Goal: Task Accomplishment & Management: Manage account settings

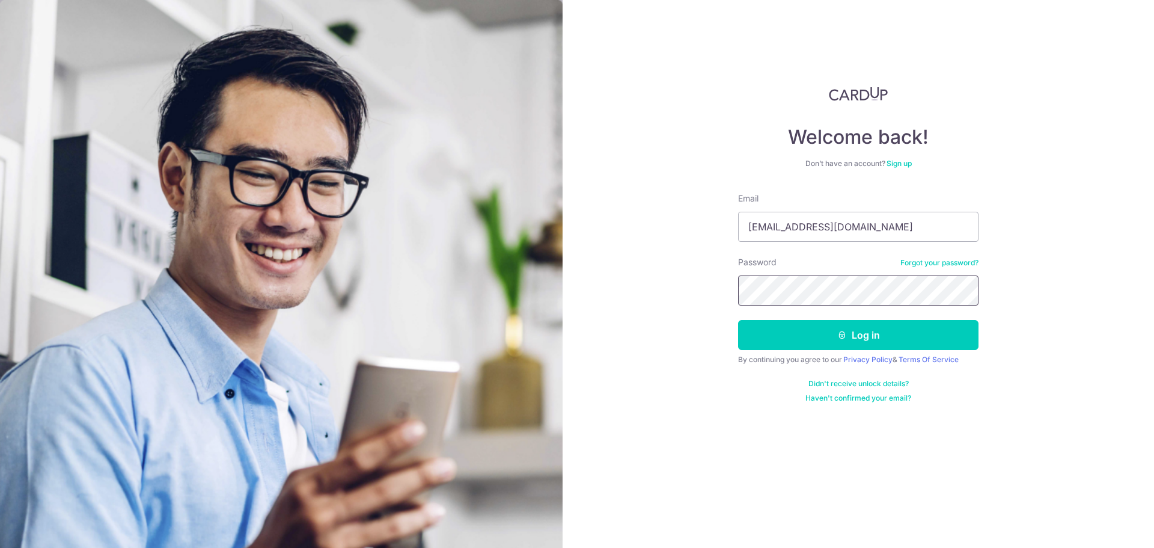
click at [738, 320] on button "Log in" at bounding box center [858, 335] width 240 height 30
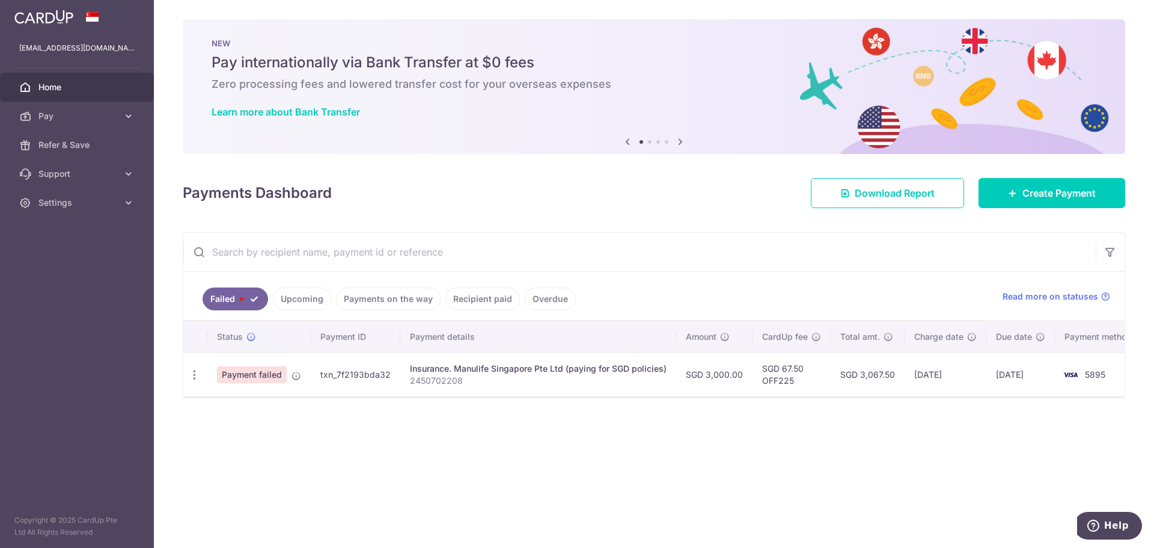
drag, startPoint x: 378, startPoint y: 302, endPoint x: 391, endPoint y: 293, distance: 15.2
click at [379, 302] on link "Payments on the way" at bounding box center [388, 298] width 105 height 23
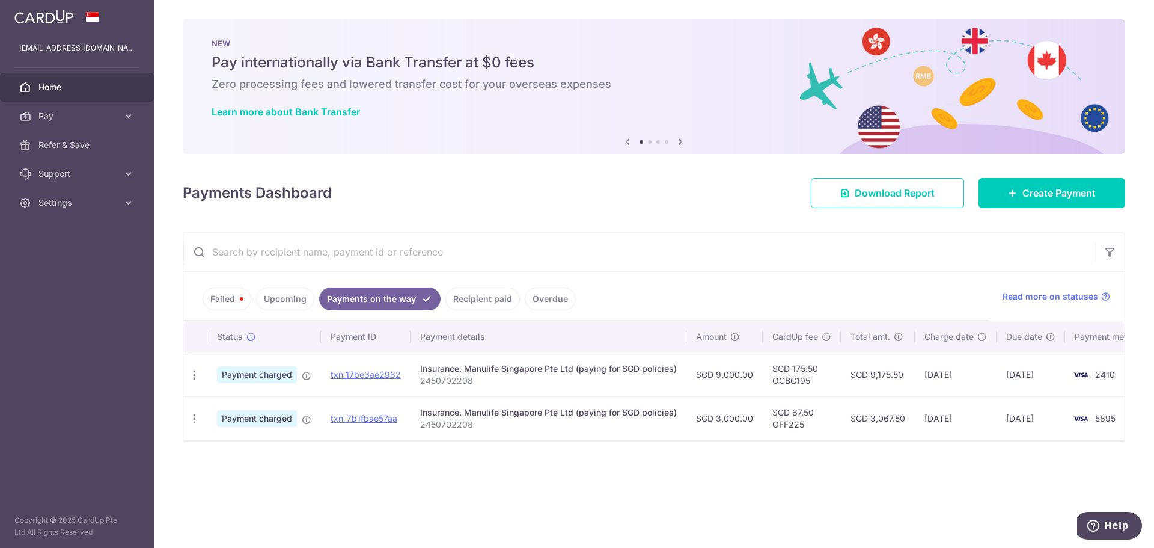
click at [233, 299] on link "Failed" at bounding box center [227, 298] width 49 height 23
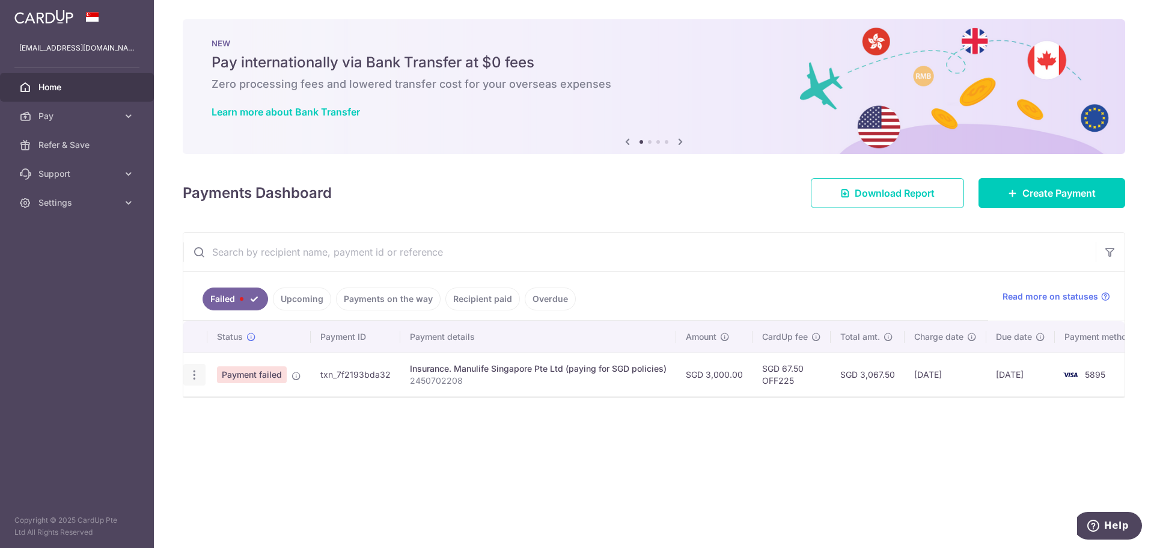
click at [193, 372] on icon "button" at bounding box center [194, 374] width 13 height 13
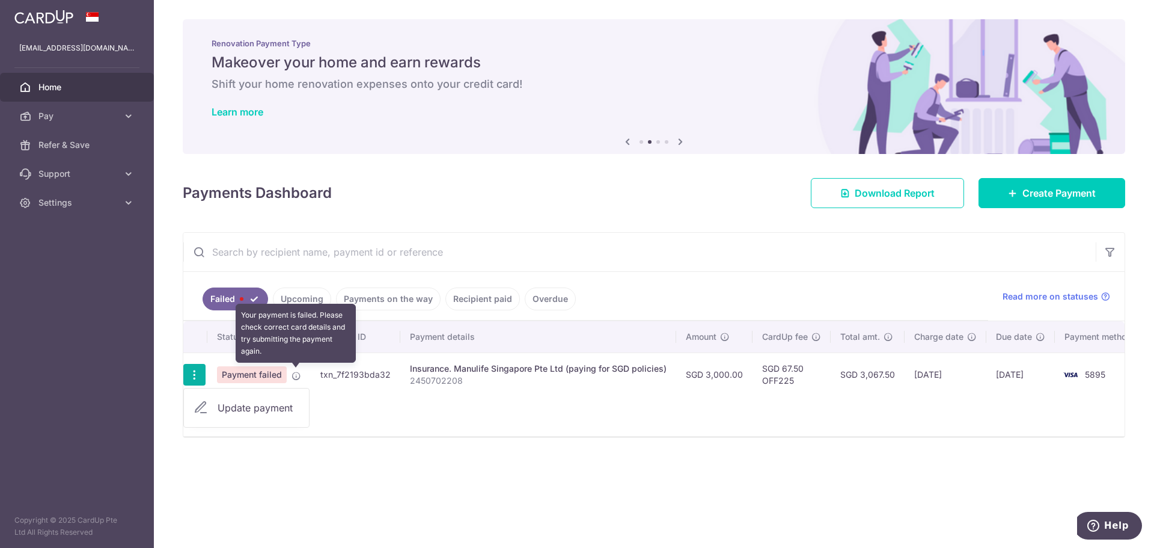
click at [296, 376] on icon at bounding box center [296, 376] width 10 height 10
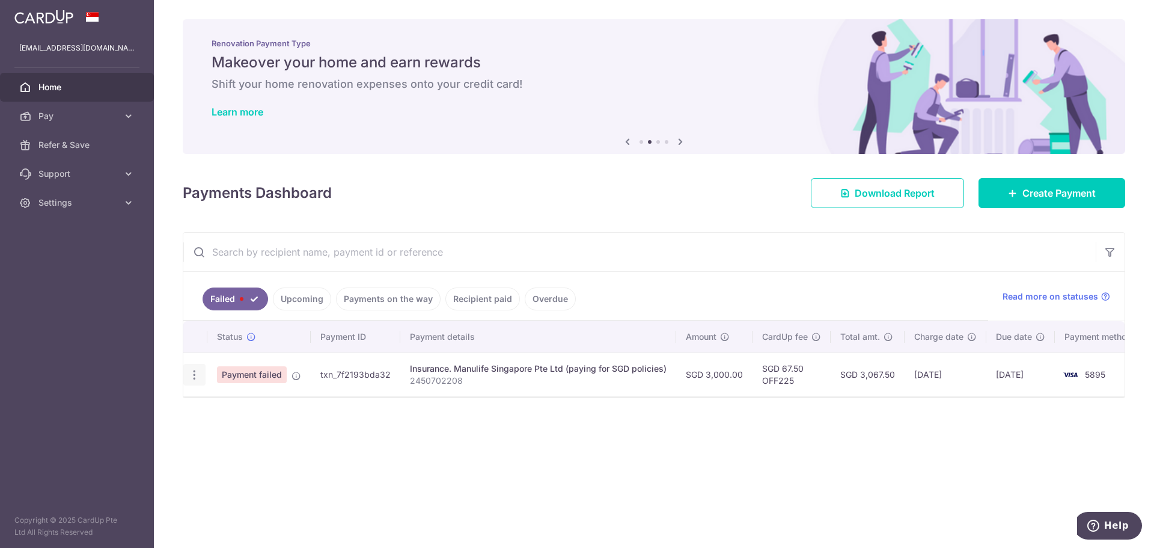
click at [197, 374] on icon "button" at bounding box center [194, 374] width 13 height 13
click at [201, 407] on icon at bounding box center [201, 407] width 14 height 14
radio input "true"
type input "3,000.00"
type input "2450702208"
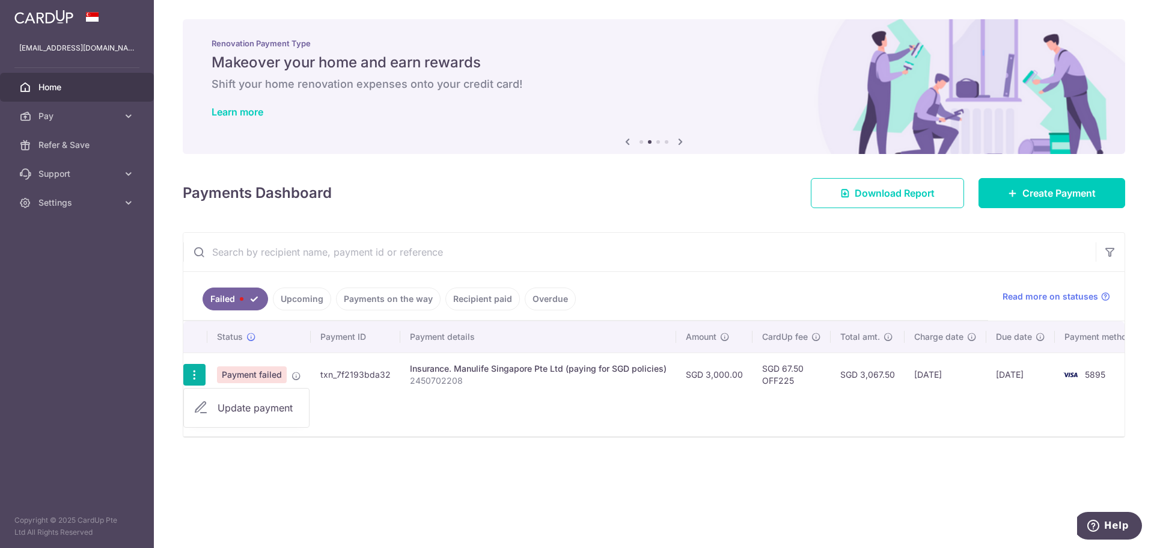
type input "OFF225"
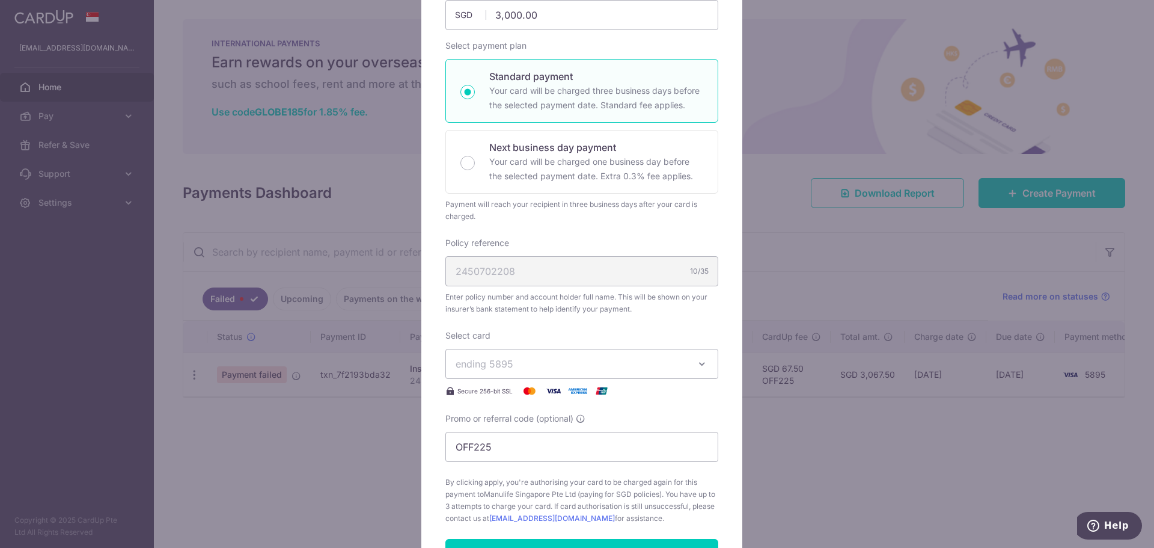
scroll to position [5, 0]
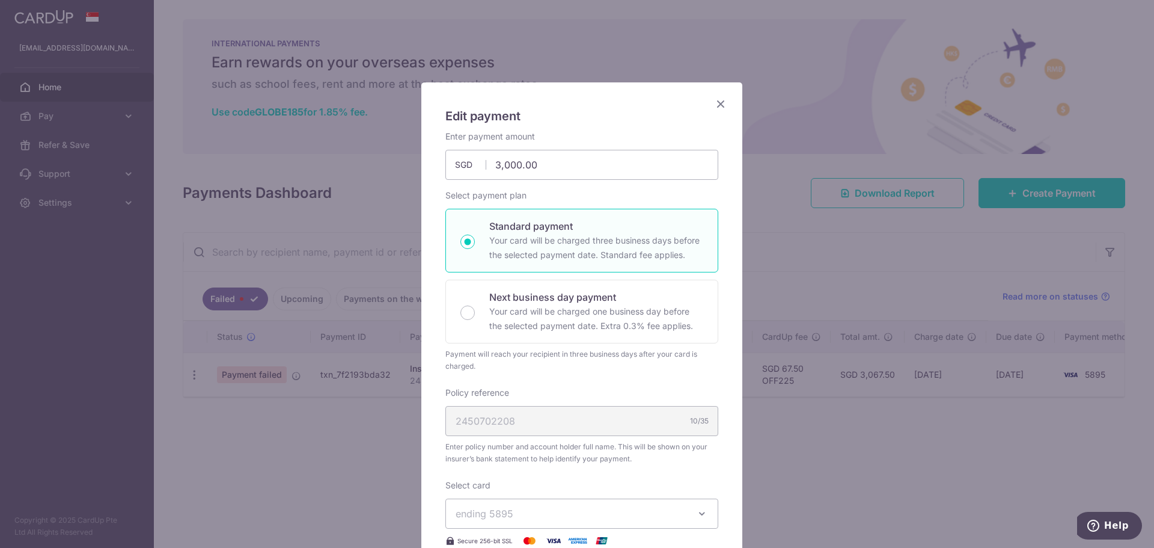
click at [716, 101] on icon "Close" at bounding box center [720, 103] width 14 height 15
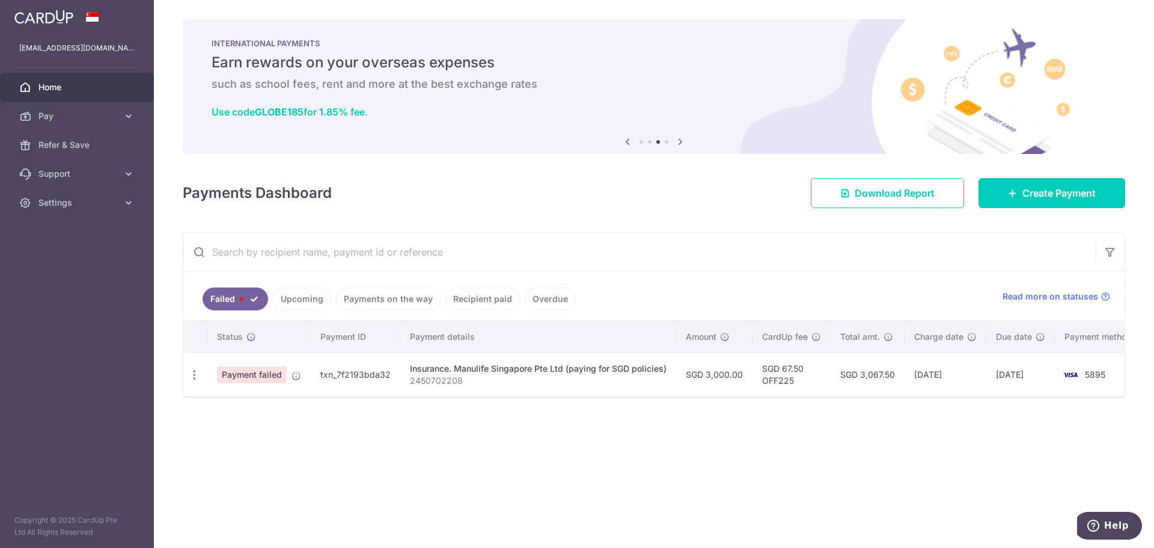
click at [383, 301] on link "Payments on the way" at bounding box center [388, 298] width 105 height 23
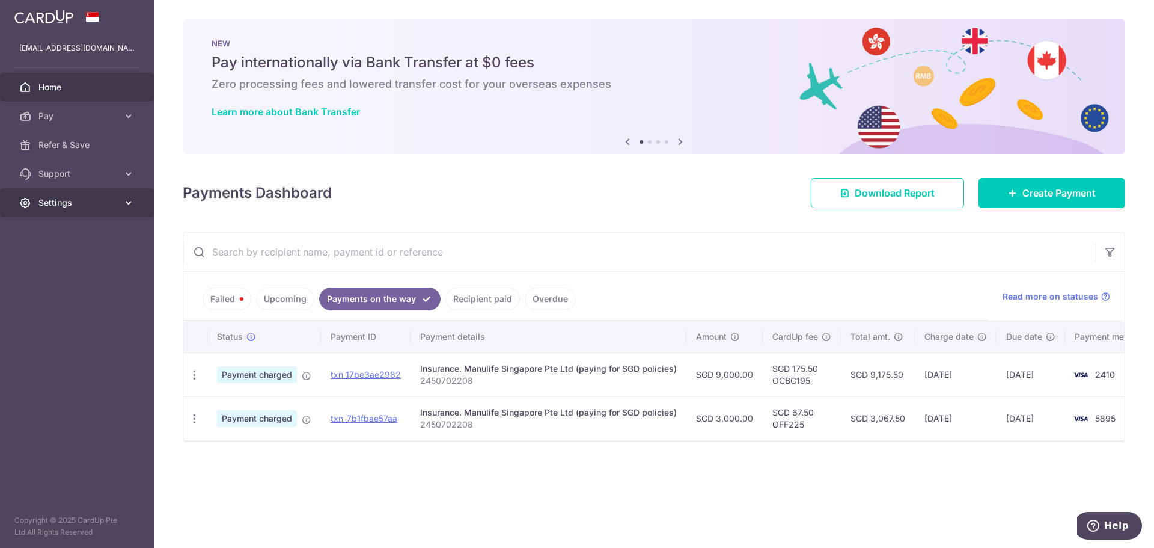
click at [50, 205] on span "Settings" at bounding box center [77, 203] width 79 height 12
click at [49, 258] on span "Logout" at bounding box center [77, 260] width 79 height 12
